Goal: Task Accomplishment & Management: Use online tool/utility

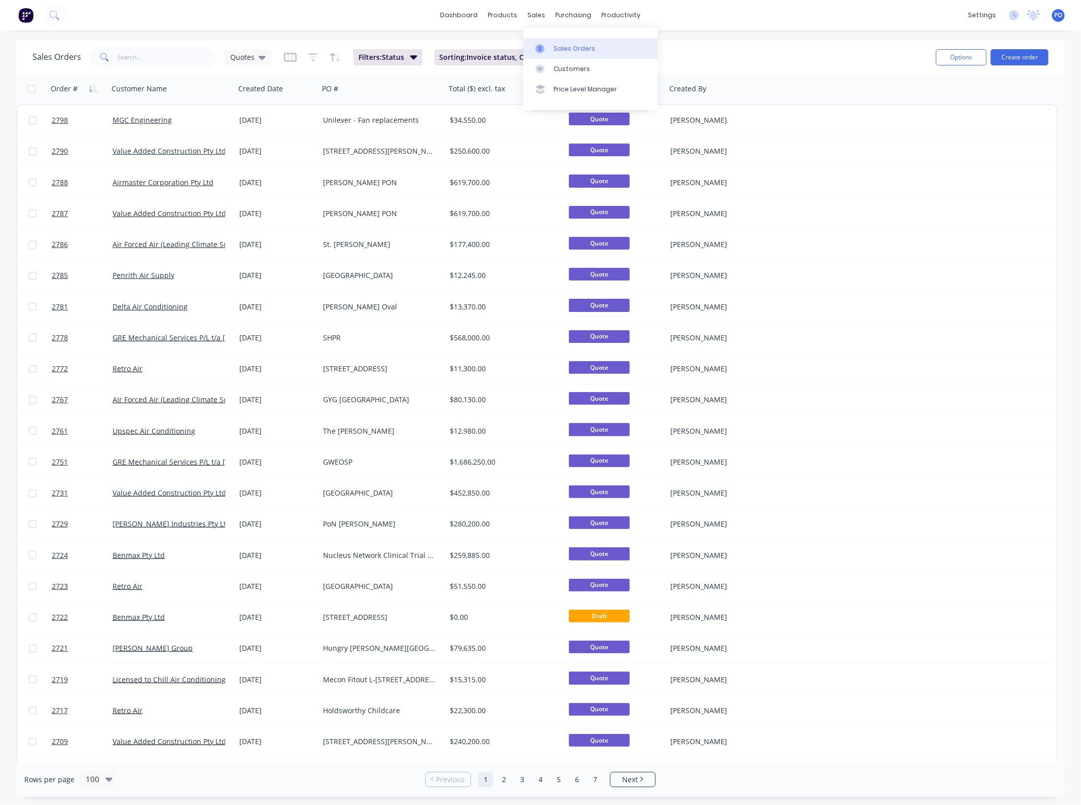
click at [553, 45] on link "Sales Orders" at bounding box center [590, 48] width 134 height 20
click at [1018, 58] on button "Create order" at bounding box center [1020, 57] width 58 height 16
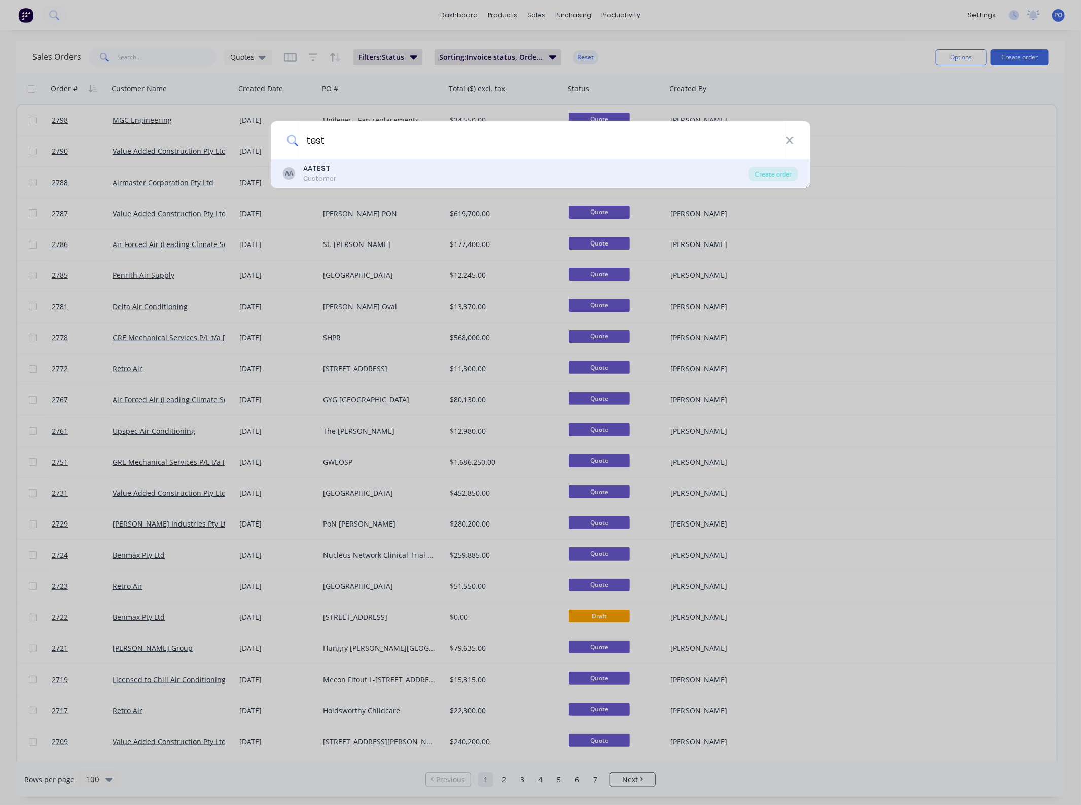
type input "test"
click at [482, 177] on div "AA AA TEST Customer" at bounding box center [516, 173] width 466 height 20
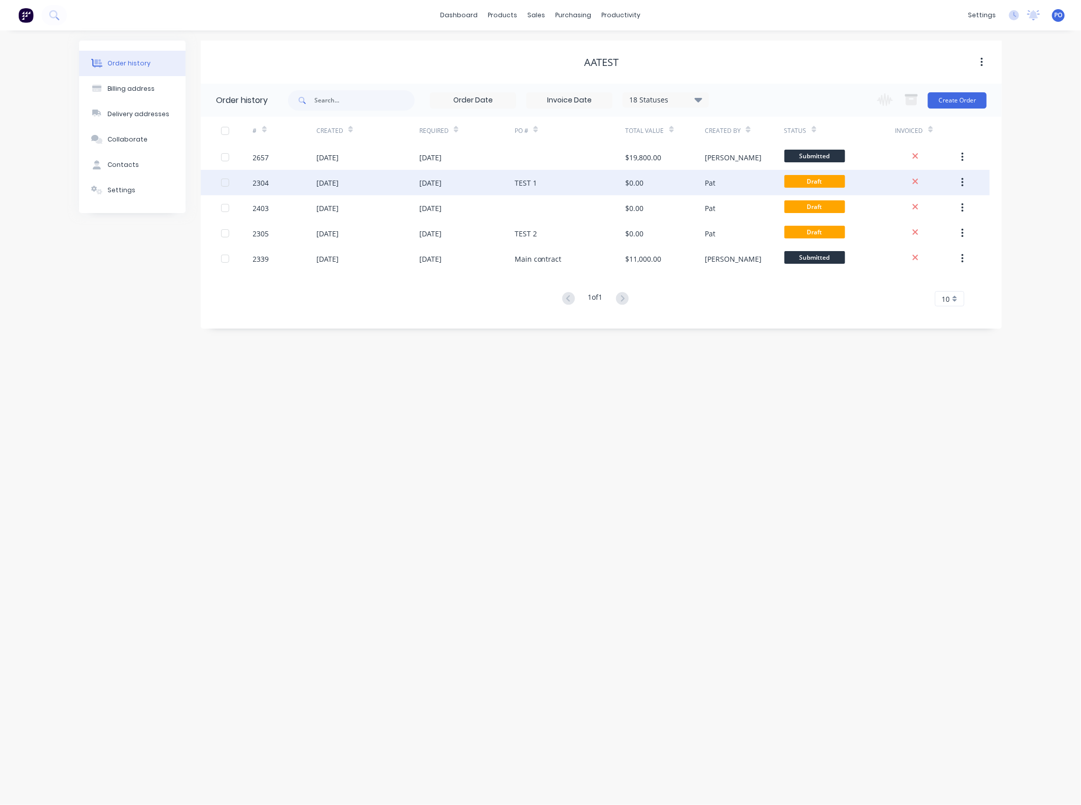
click at [610, 186] on div "TEST 1" at bounding box center [570, 182] width 111 height 25
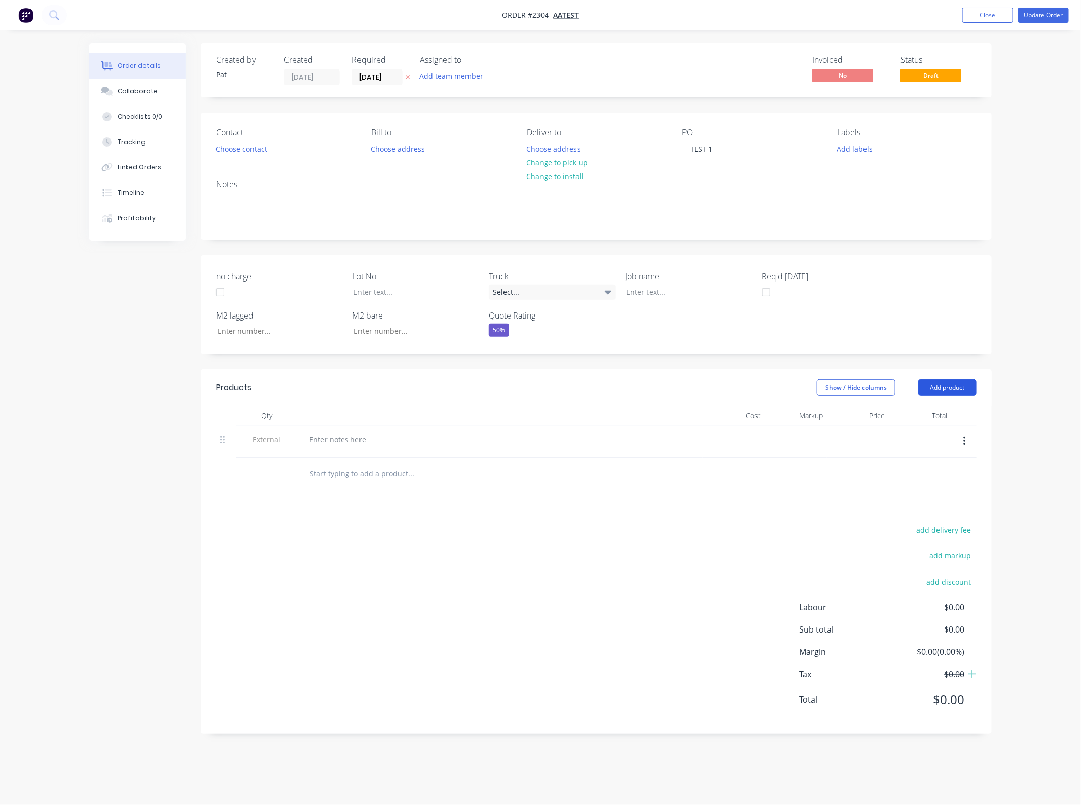
drag, startPoint x: 962, startPoint y: 383, endPoint x: 934, endPoint y: 389, distance: 27.9
click at [961, 383] on button "Add product" at bounding box center [948, 387] width 58 height 16
click at [927, 574] on div "Import products" at bounding box center [929, 575] width 78 height 15
click at [940, 460] on div "Basic products" at bounding box center [929, 453] width 78 height 15
click at [962, 393] on button "Add product" at bounding box center [948, 387] width 58 height 16
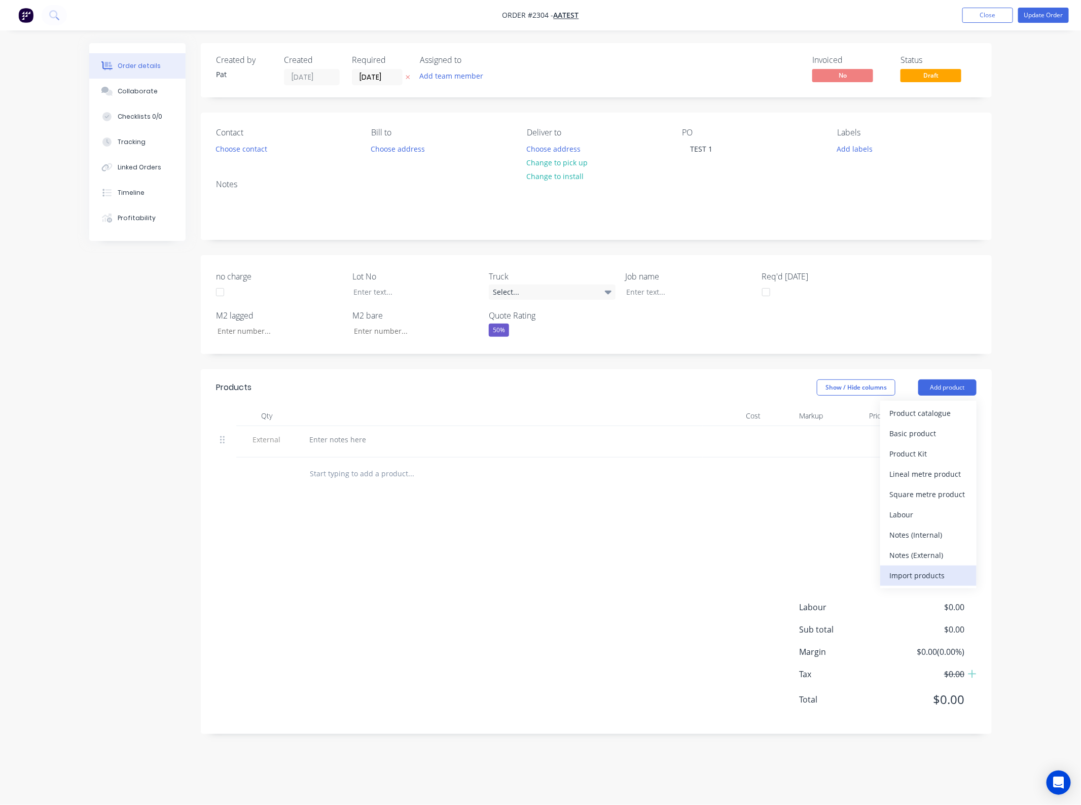
click at [949, 569] on div "Import products" at bounding box center [929, 575] width 78 height 15
click at [952, 462] on button "Basic products" at bounding box center [929, 454] width 96 height 20
click at [967, 384] on button "Add product" at bounding box center [948, 387] width 58 height 16
click at [936, 581] on div "Import products" at bounding box center [929, 575] width 78 height 15
click at [941, 459] on div "Basic products" at bounding box center [929, 453] width 78 height 15
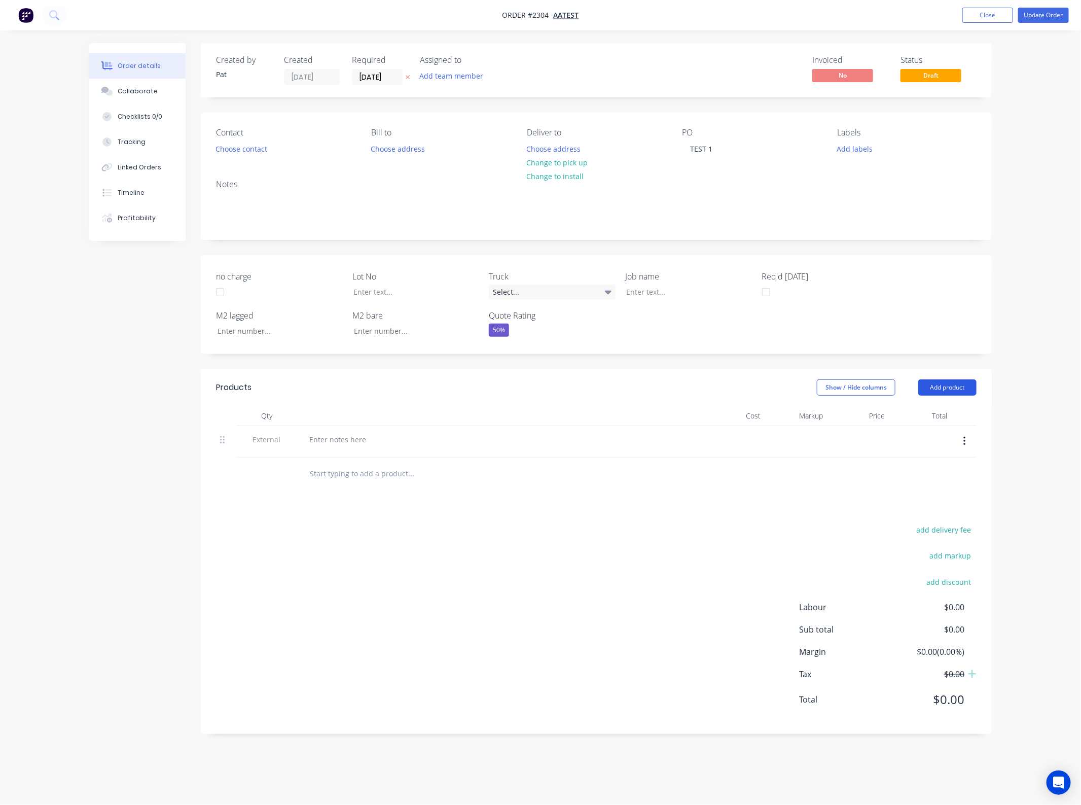
click at [962, 387] on button "Add product" at bounding box center [948, 387] width 58 height 16
click at [945, 572] on div "Import products" at bounding box center [929, 575] width 78 height 15
click at [944, 435] on div "Product catalogue" at bounding box center [929, 433] width 78 height 15
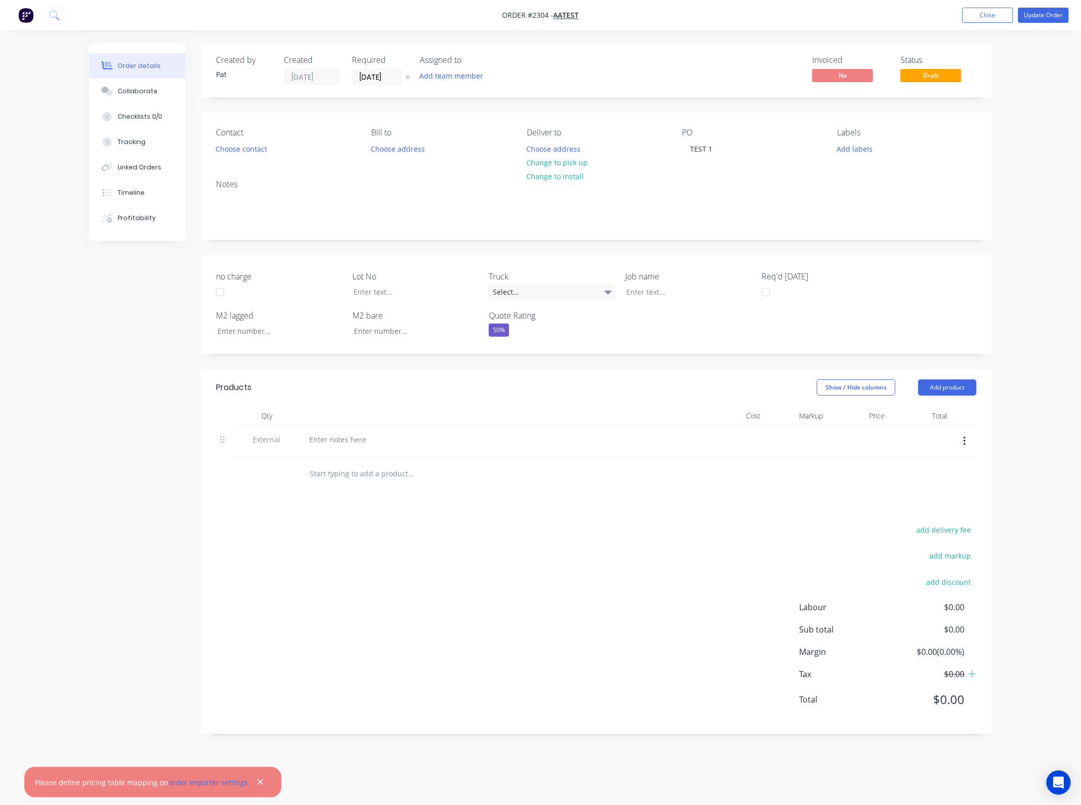
click at [343, 431] on div at bounding box center [500, 441] width 406 height 31
click at [343, 435] on div at bounding box center [337, 439] width 73 height 15
click at [556, 546] on div "add delivery fee add markup add discount Labour $0.00 Sub total $0.00 Margin $0…" at bounding box center [596, 621] width 761 height 196
click at [945, 384] on button "Add product" at bounding box center [948, 387] width 58 height 16
click at [936, 323] on div "no charge Lot No Truck Select... Job name Req'd TODAY M2 lagged M2 bare Quote R…" at bounding box center [596, 304] width 791 height 99
